Goal: Information Seeking & Learning: Learn about a topic

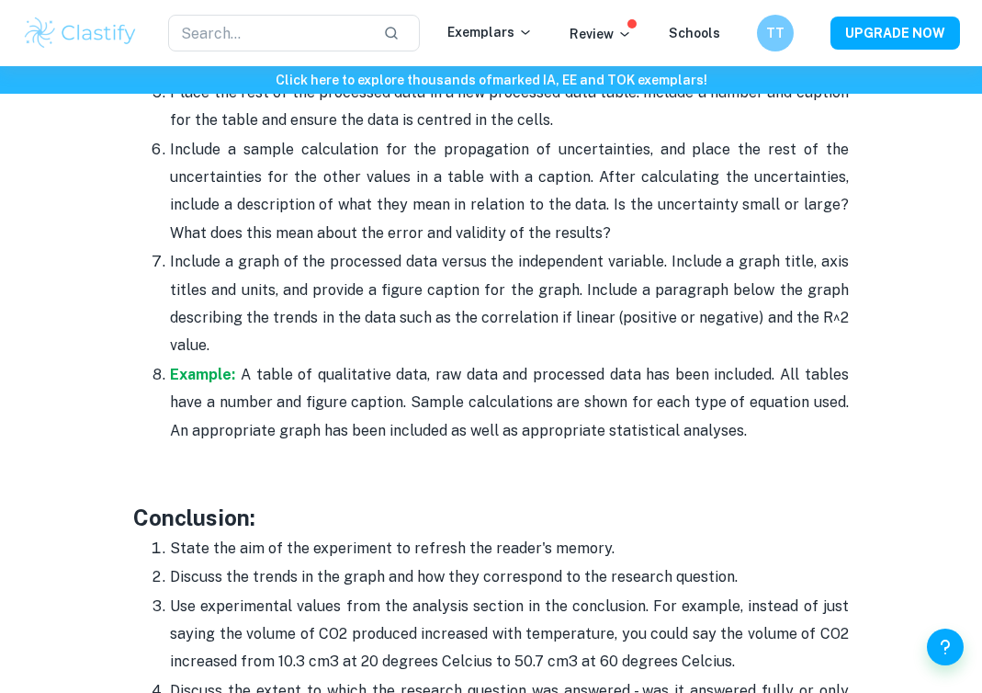
scroll to position [4572, 0]
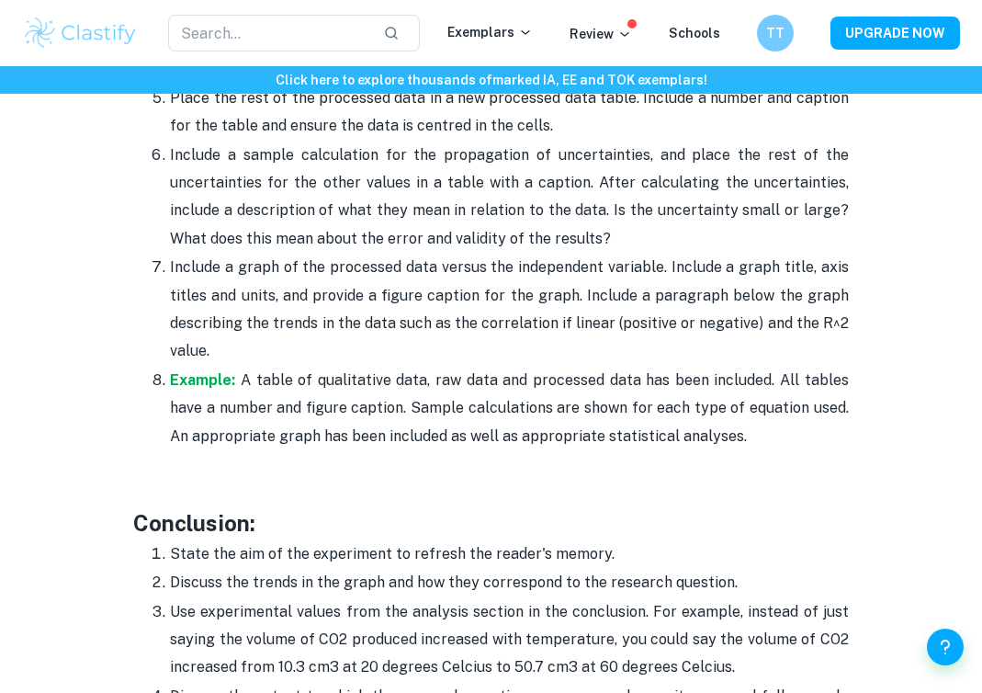
click at [539, 389] on p "Example: A table of qualitative data, raw data and processed data has been incl…" at bounding box center [509, 409] width 678 height 84
click at [482, 379] on p "Example: A table of qualitative data, raw data and processed data has been incl…" at bounding box center [509, 409] width 678 height 84
click at [224, 31] on input "text" at bounding box center [268, 33] width 200 height 37
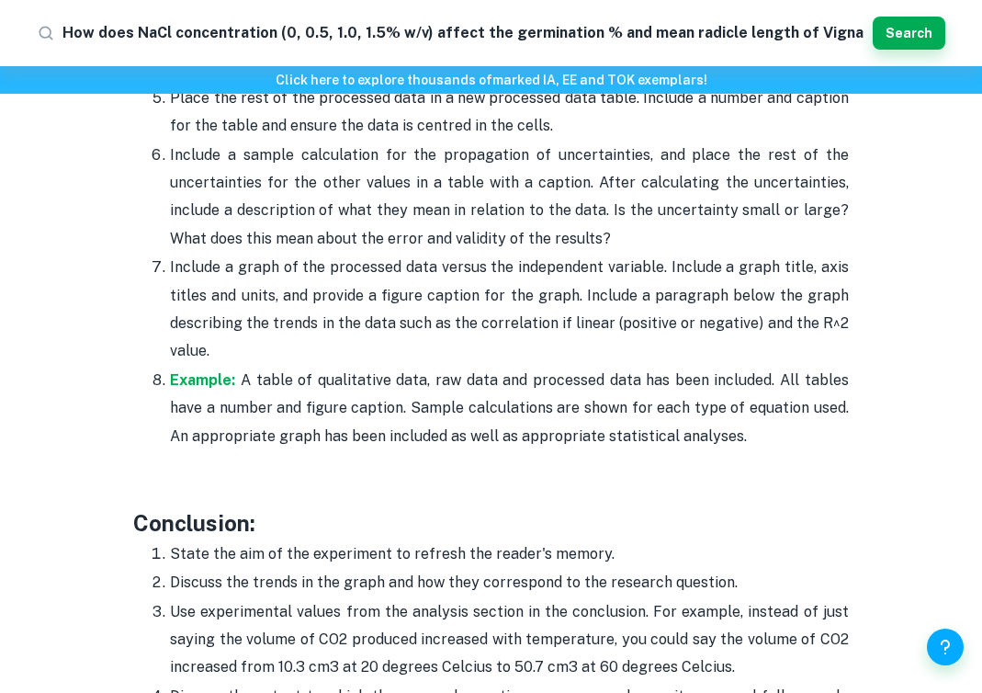
click at [222, 31] on input "How does NaCl concentration (0, 0.5, 1.0, 1.5% w/v) affect the germination % an…" at bounding box center [463, 32] width 803 height 29
type input "How does NaCl concentration (0, 0.5, How does NaCl concentration (0, 0.5, 1.0, …"
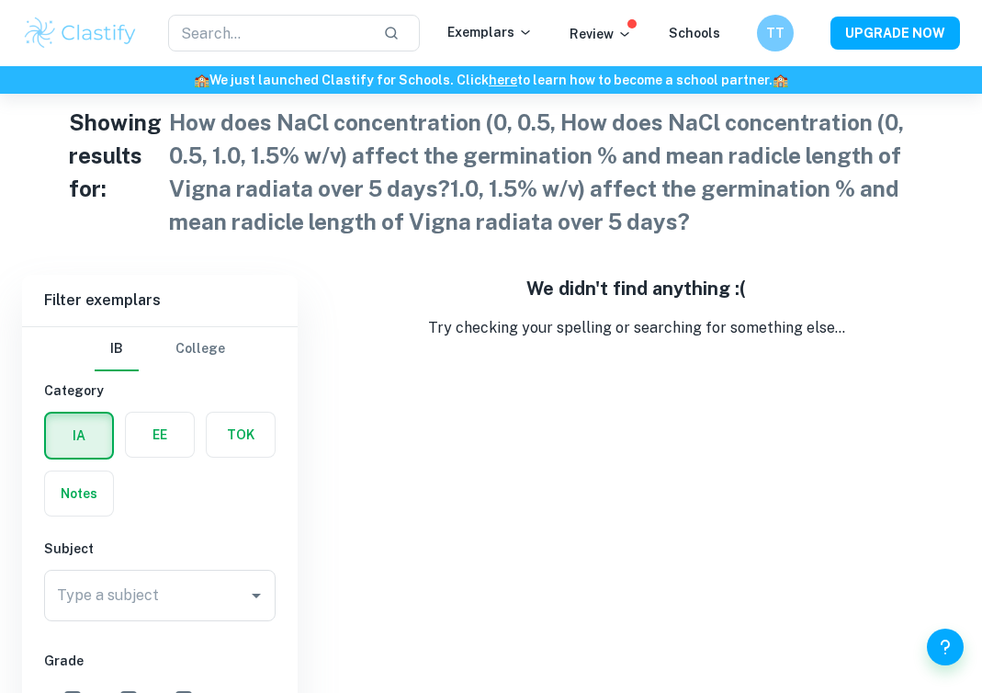
scroll to position [26, 0]
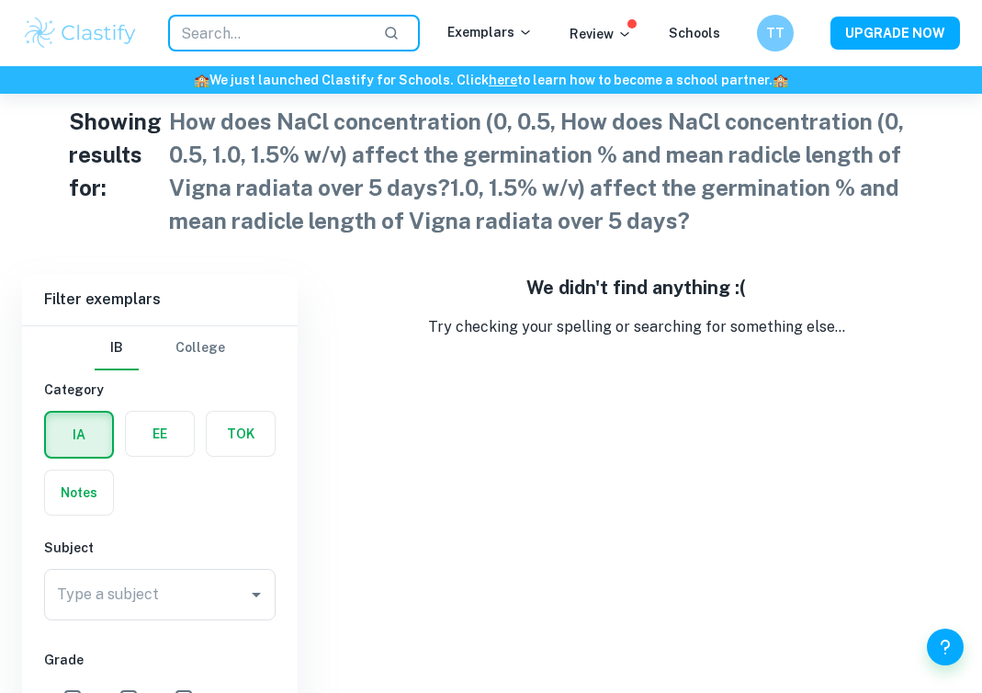
click at [273, 33] on input "text" at bounding box center [268, 33] width 200 height 37
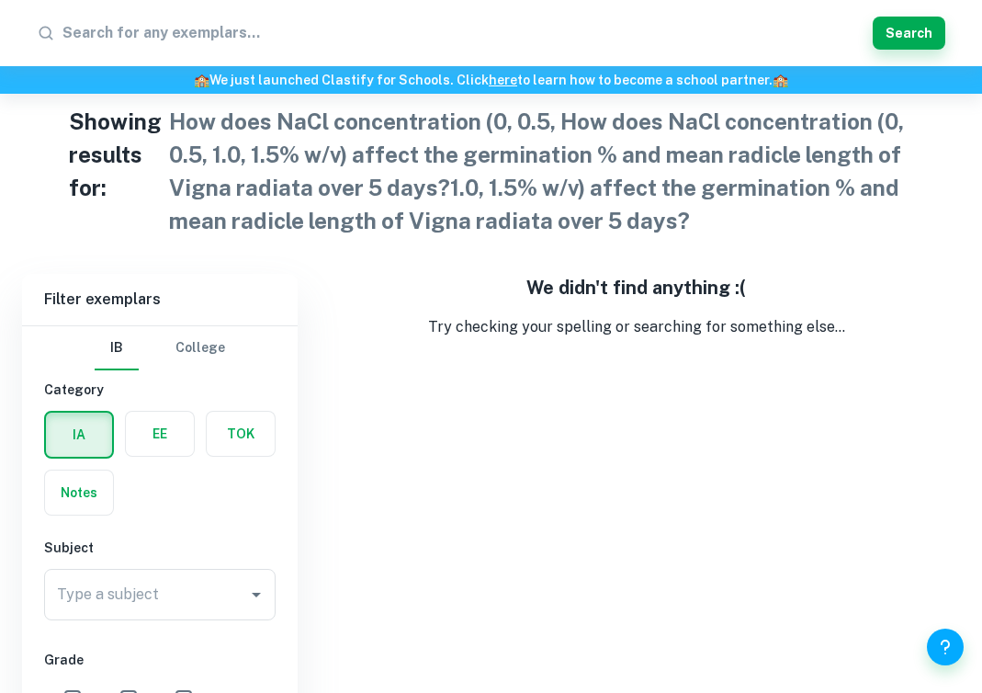
type input "How does NaCl concentration (0, 0.5, 1.0, 1.5% w/v) affect the germination % an…"
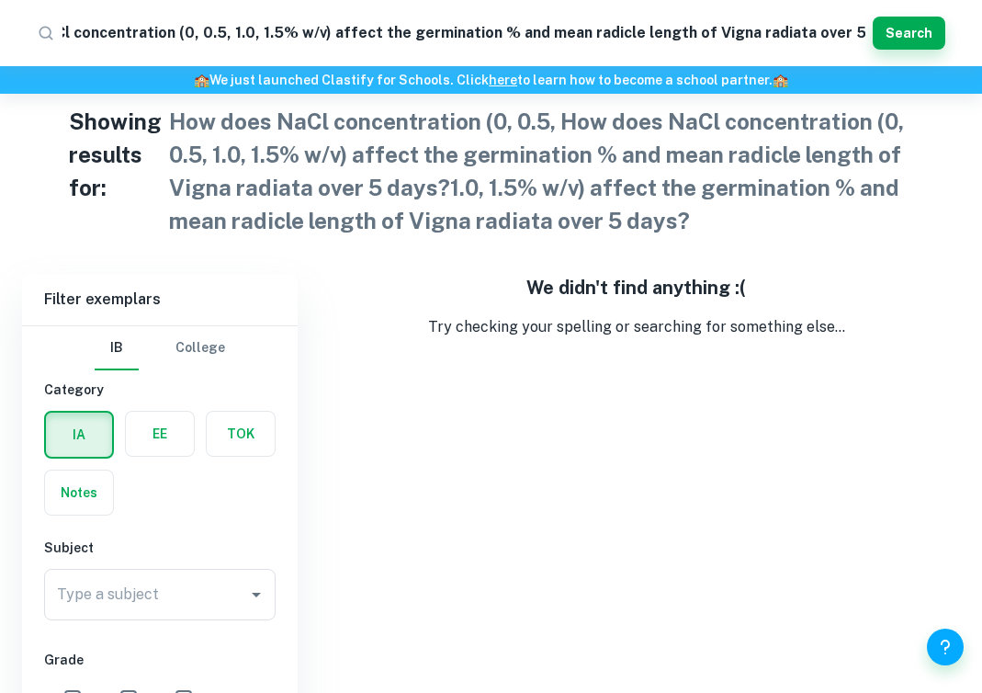
scroll to position [0, 0]
drag, startPoint x: 686, startPoint y: 35, endPoint x: -130, endPoint y: 6, distance: 816.5
click at [0, 6] on html "​ How does NaCl concentration (0, 0.5, 1.0, 1.5% w/v) affect the germination % …" at bounding box center [491, 320] width 982 height 693
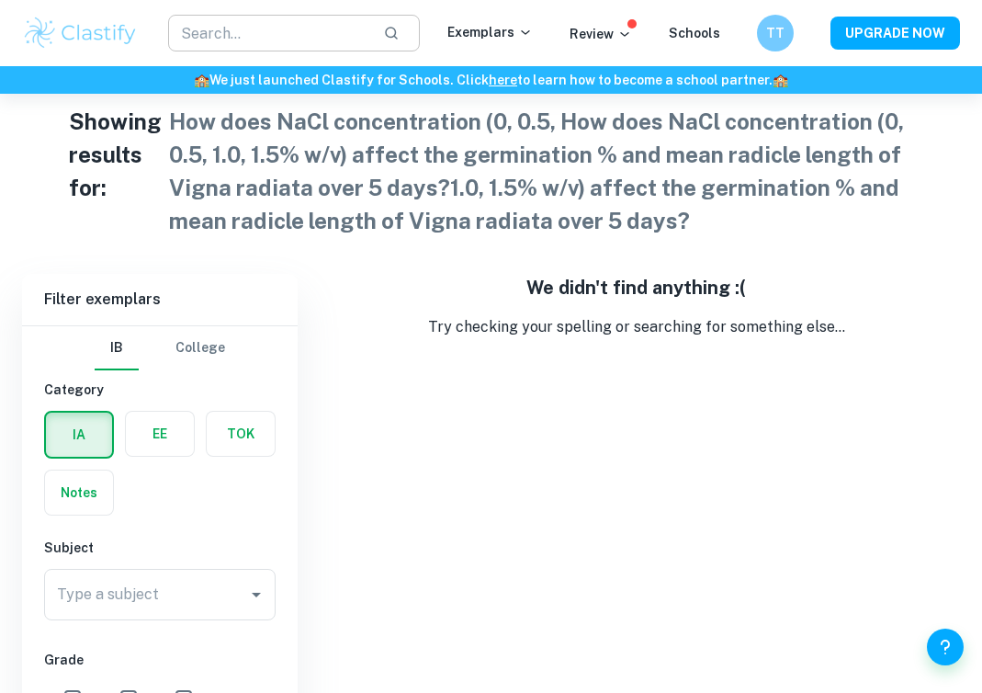
click at [236, 31] on input "text" at bounding box center [268, 33] width 200 height 37
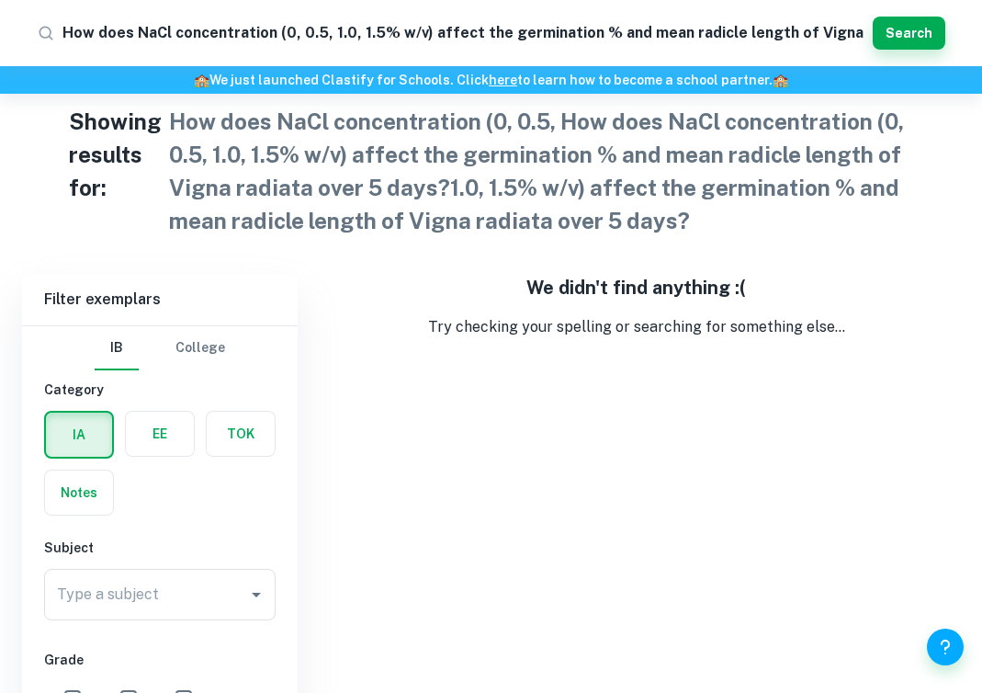
drag, startPoint x: 789, startPoint y: 33, endPoint x: 66, endPoint y: 33, distance: 723.1
click at [66, 34] on input "How does NaCl concentration (0, 0.5, 1.0, 1.5% w/v) affect the germination % an…" at bounding box center [463, 32] width 803 height 29
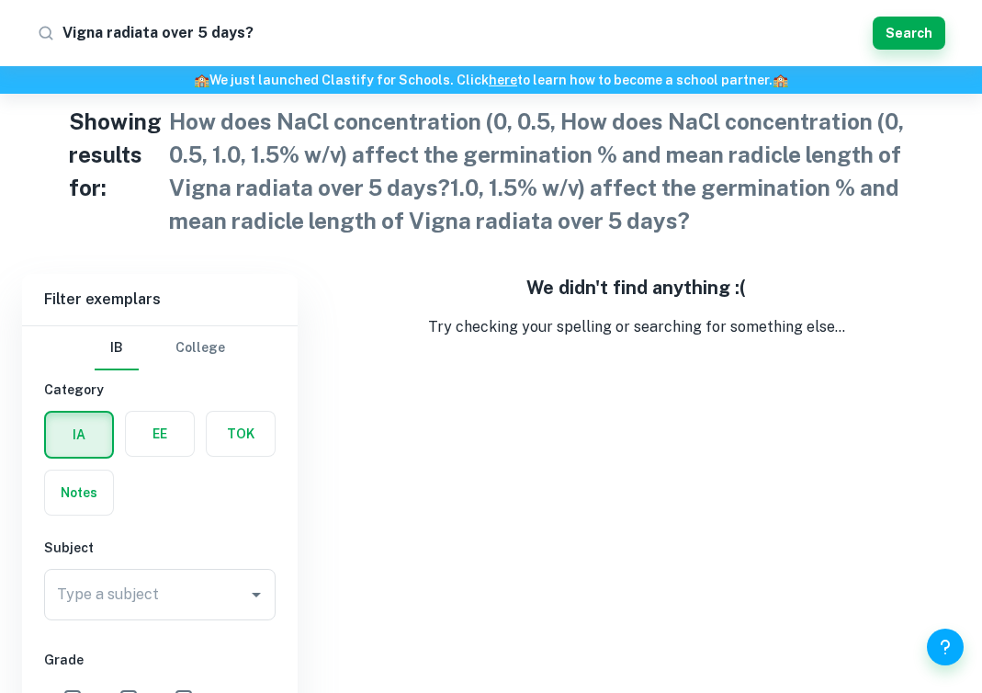
drag, startPoint x: 277, startPoint y: 31, endPoint x: 156, endPoint y: 30, distance: 121.3
click at [156, 30] on input "Vigna radiata over 5 days?" at bounding box center [463, 32] width 803 height 29
type input "Vigna radiata"
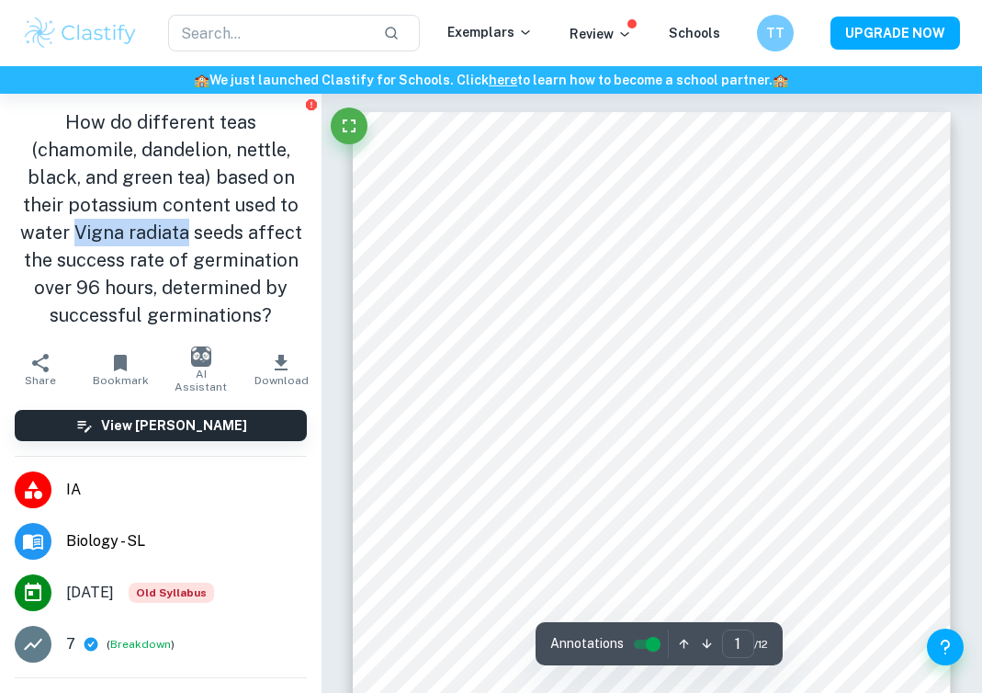
drag, startPoint x: 69, startPoint y: 236, endPoint x: 178, endPoint y: 233, distance: 109.4
click at [178, 233] on h1 "How do different teas (chamomile, dandelion, nettle, black, and green tea) base…" at bounding box center [161, 218] width 292 height 221
copy h1 "Vigna radiata"
click at [262, 6] on div "​ Exemplars Review Schools TT UPGRADE NOW" at bounding box center [491, 33] width 982 height 66
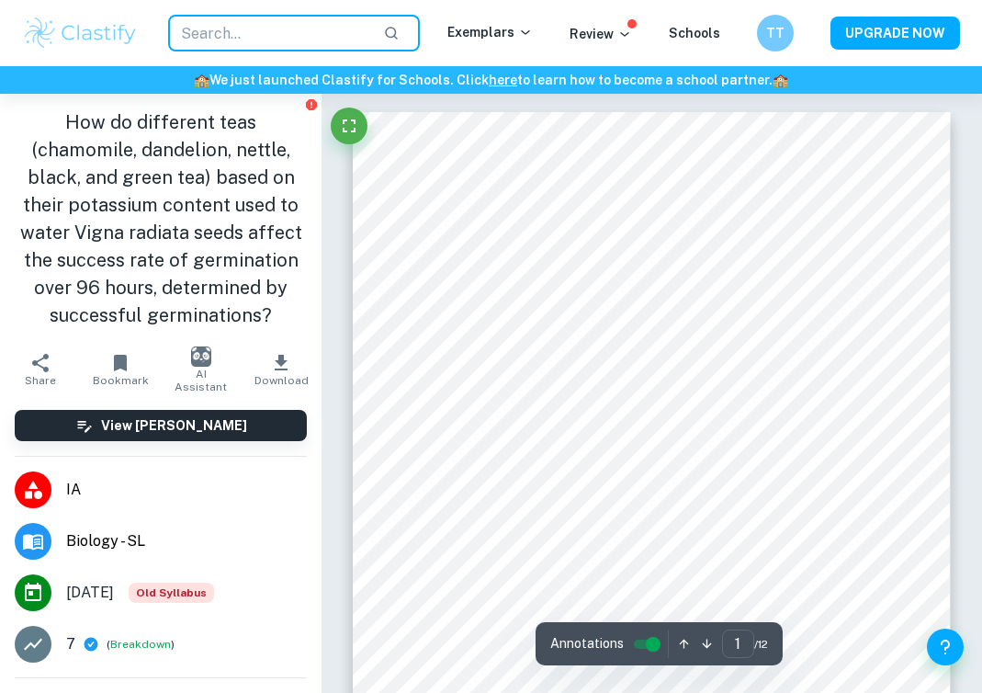
click at [251, 31] on input "text" at bounding box center [268, 33] width 200 height 37
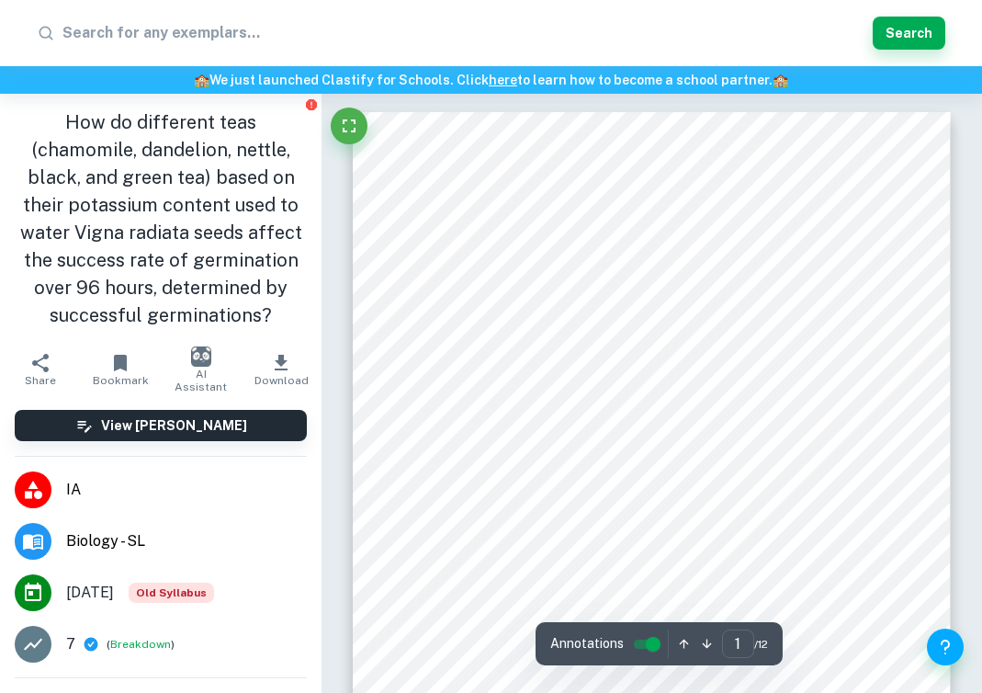
type input "Vigna radiata"
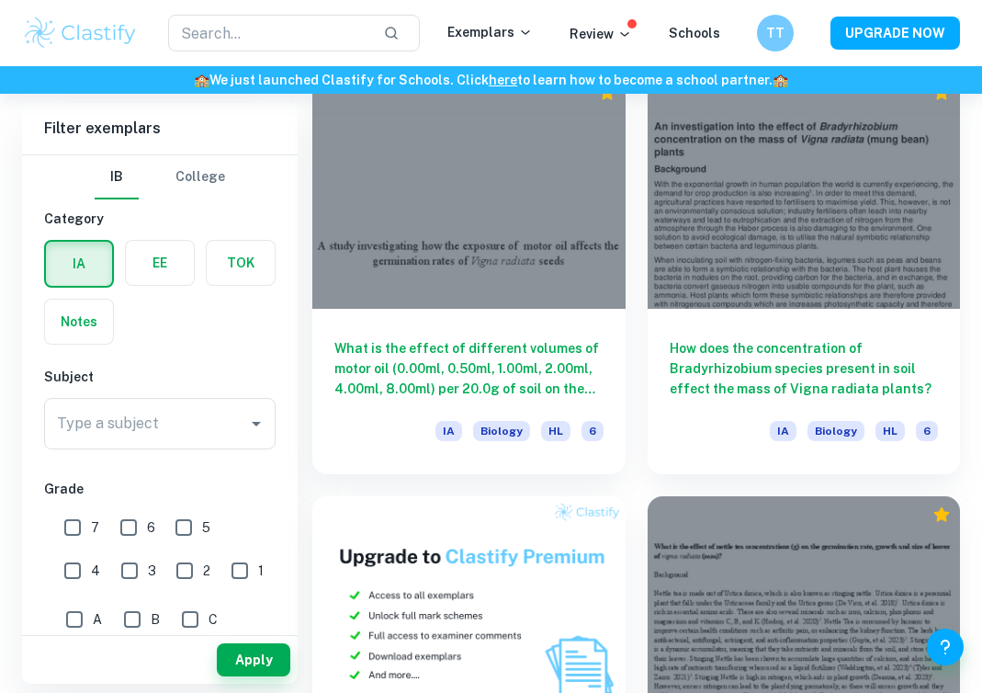
scroll to position [4624, 0]
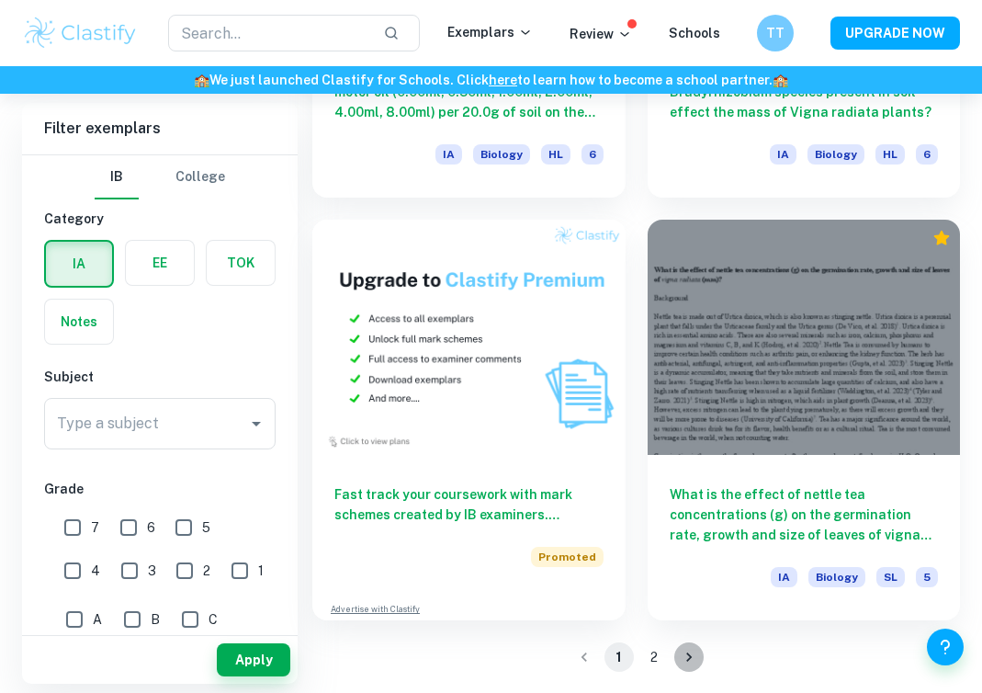
click at [693, 645] on button "Go to next page" at bounding box center [688, 656] width 29 height 29
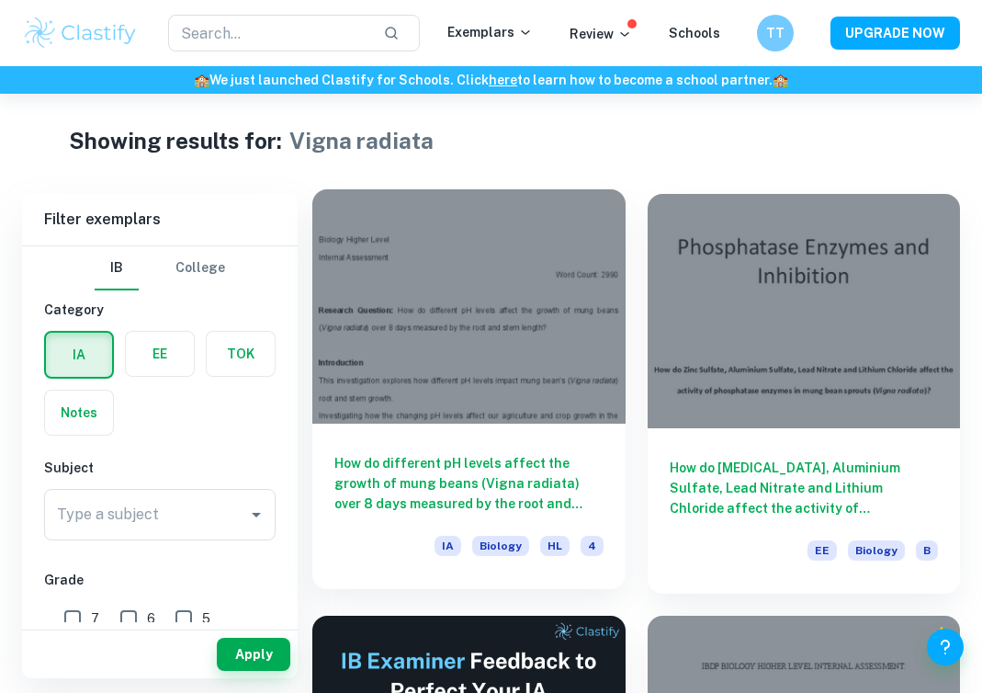
scroll to position [6, 0]
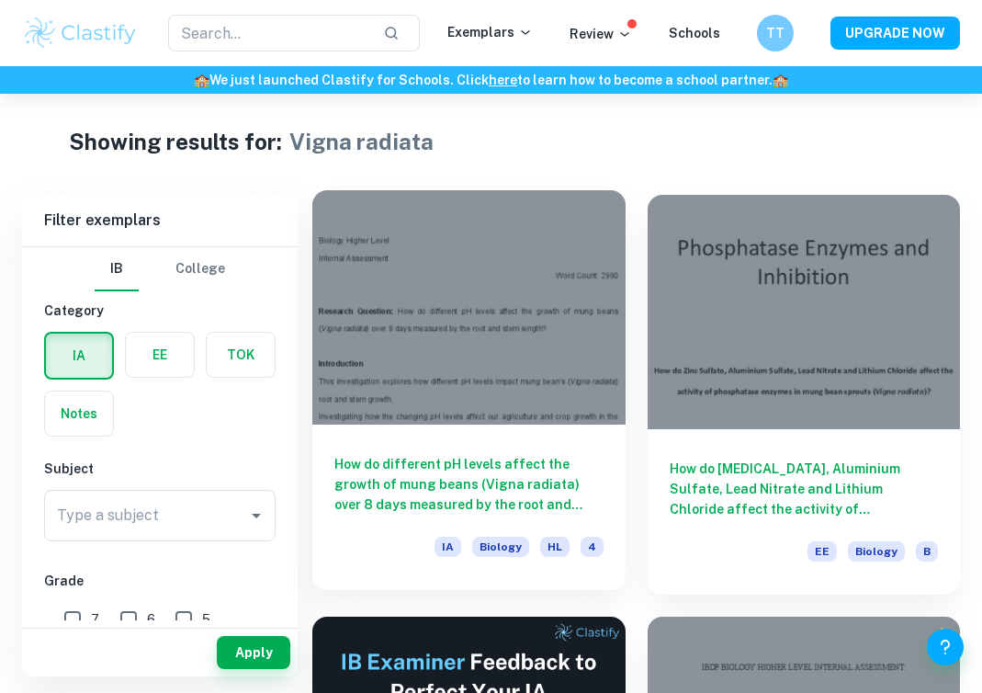
click at [520, 271] on div at bounding box center [468, 307] width 313 height 234
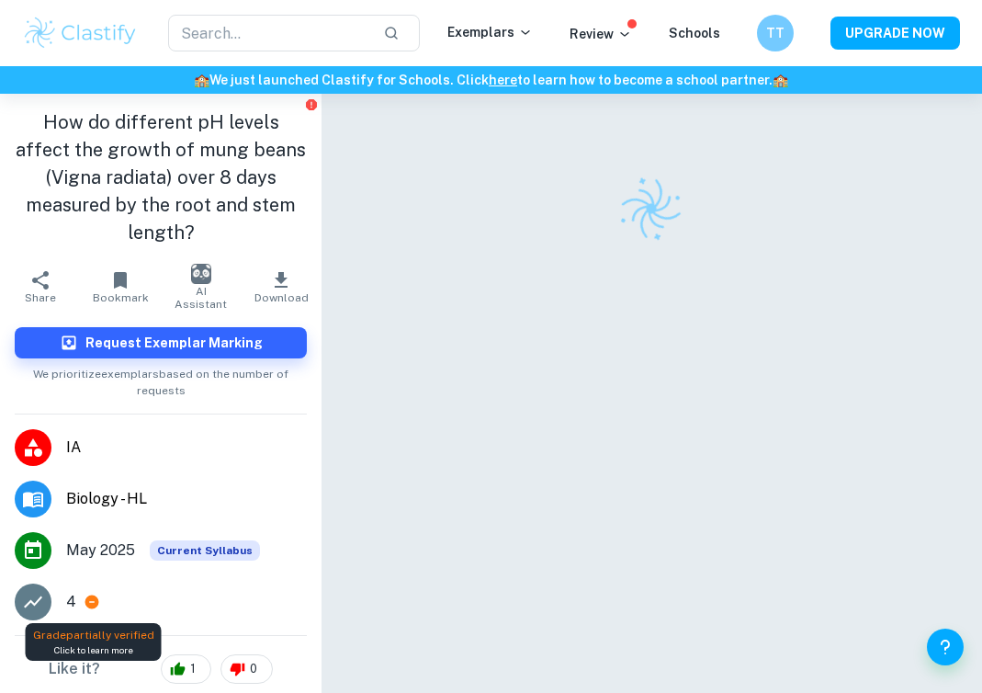
click at [89, 603] on icon at bounding box center [92, 602] width 14 height 14
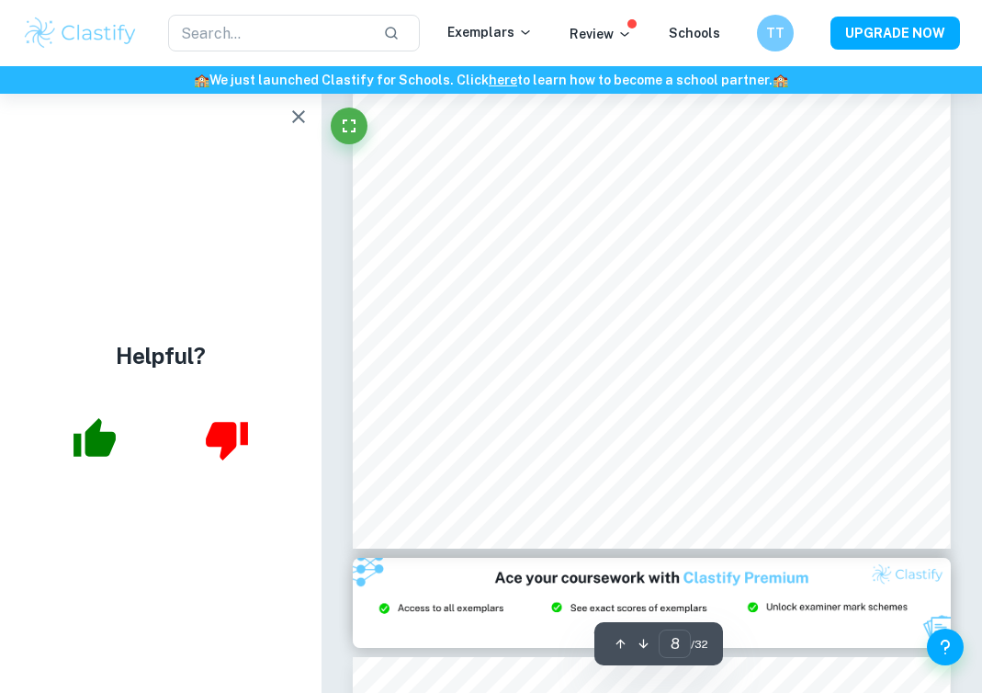
scroll to position [5991, 0]
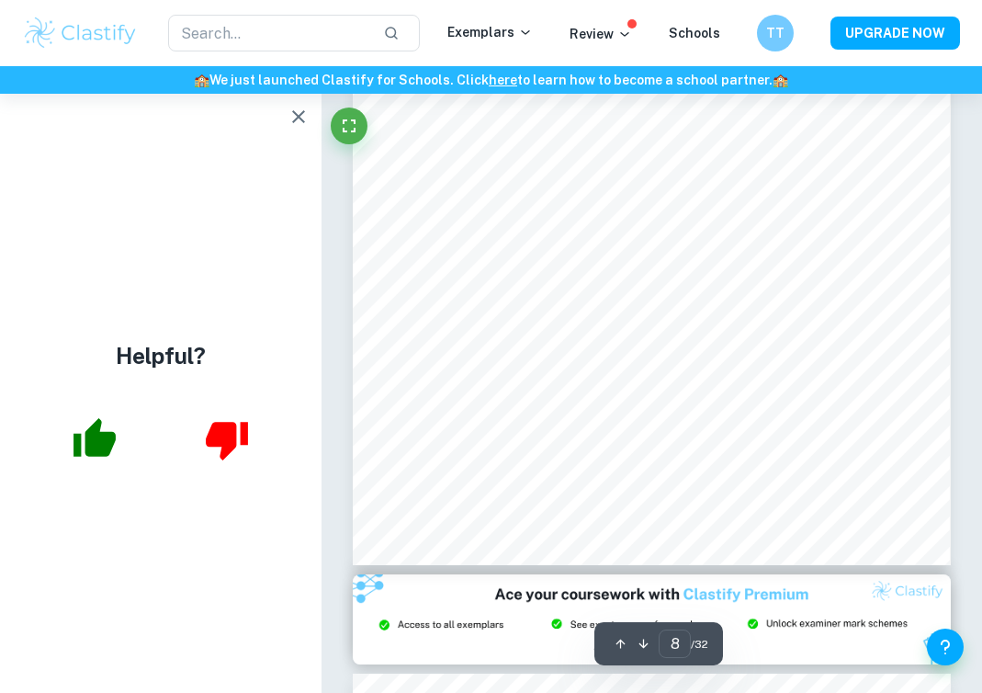
click at [291, 104] on button "button" at bounding box center [298, 116] width 37 height 37
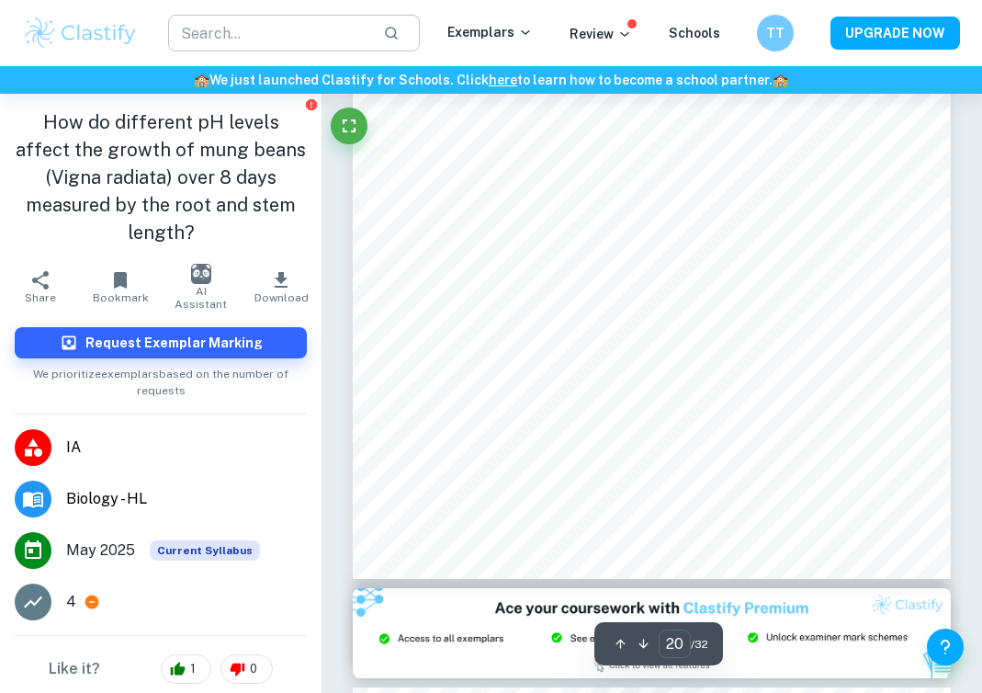
scroll to position [15559, 0]
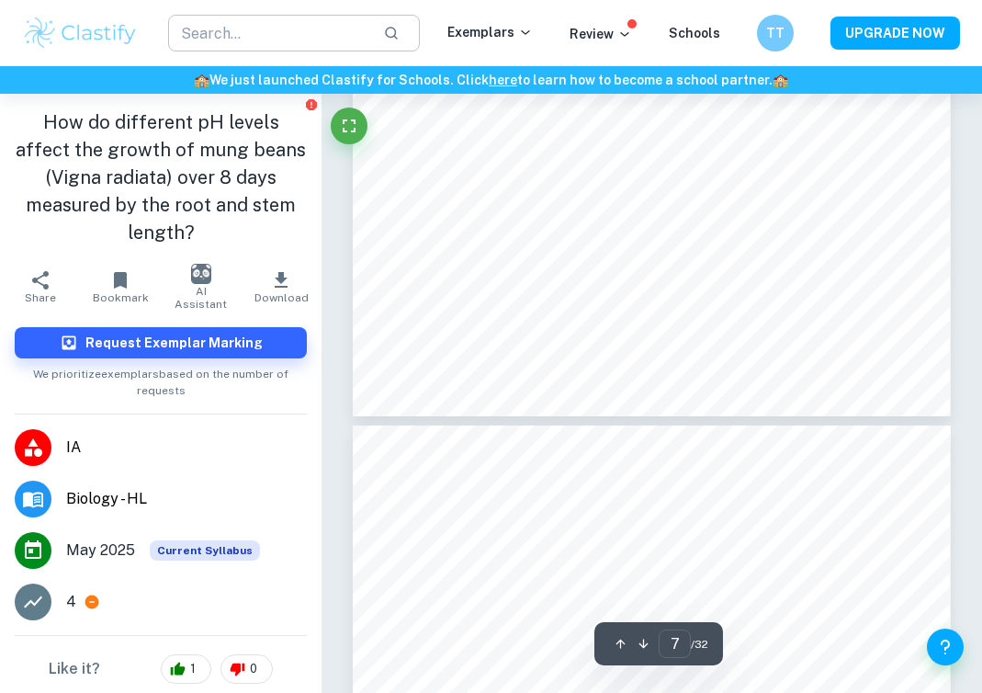
type input "6"
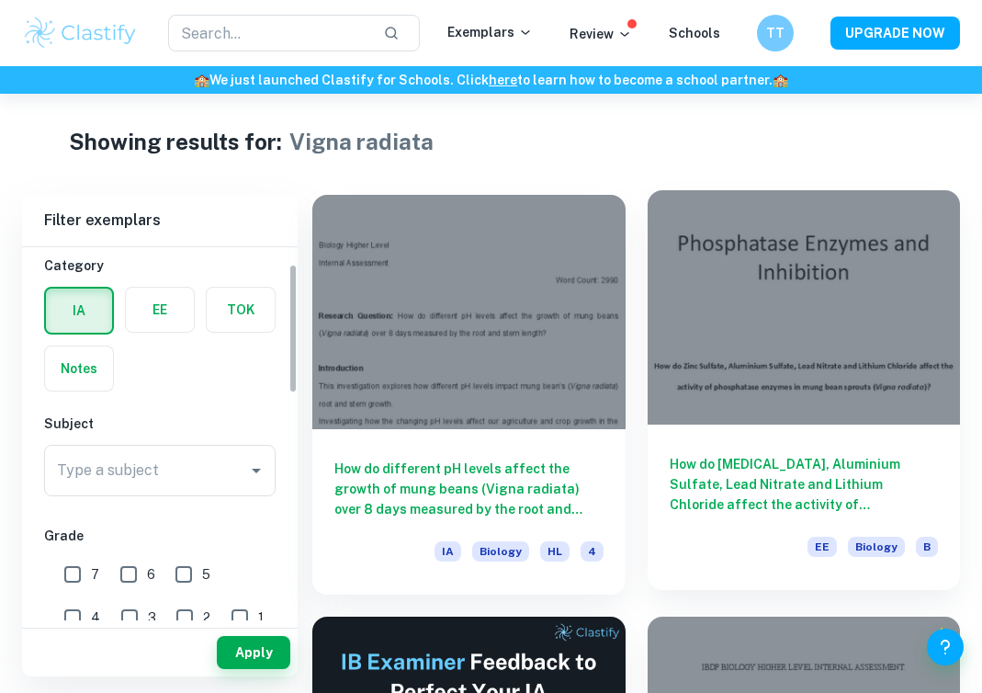
scroll to position [48, 0]
click at [767, 258] on div at bounding box center [804, 307] width 313 height 234
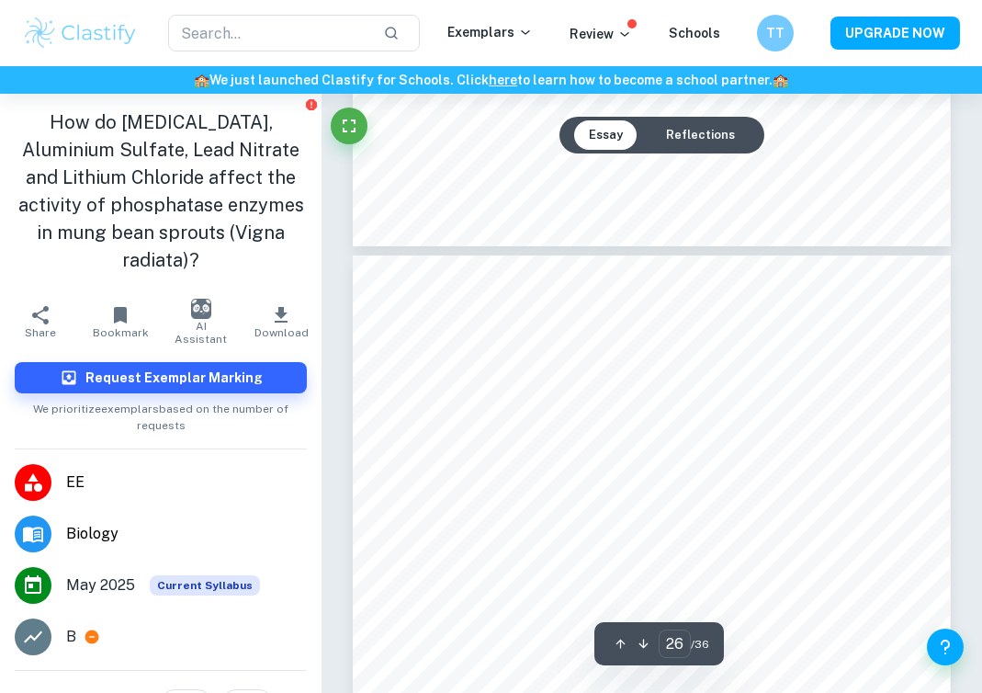
scroll to position [22546, 0]
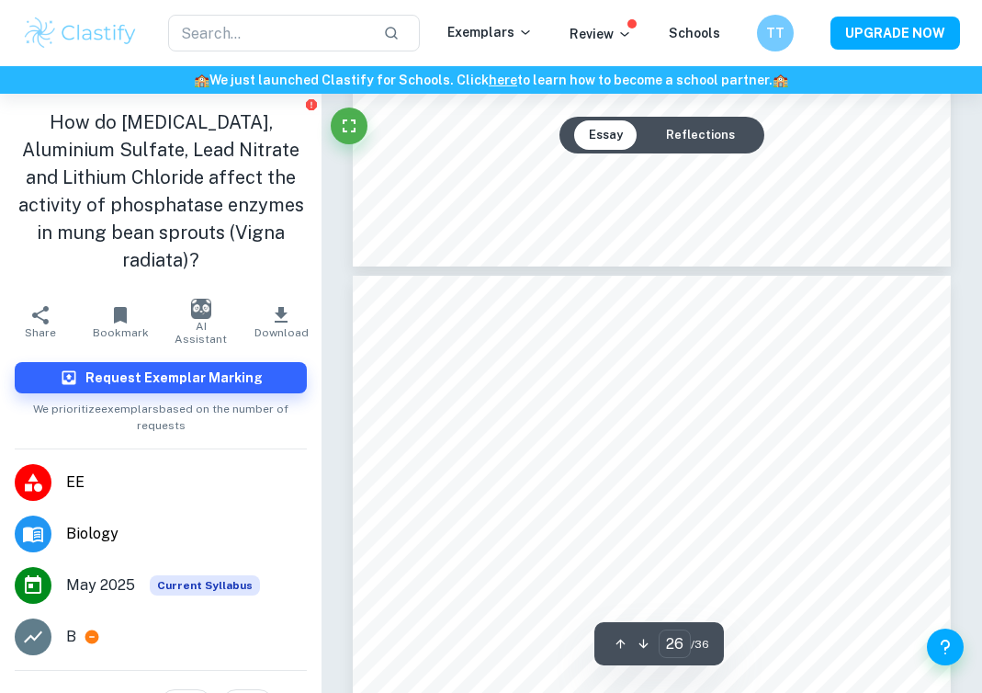
type input "27"
